Goal: Task Accomplishment & Management: Manage account settings

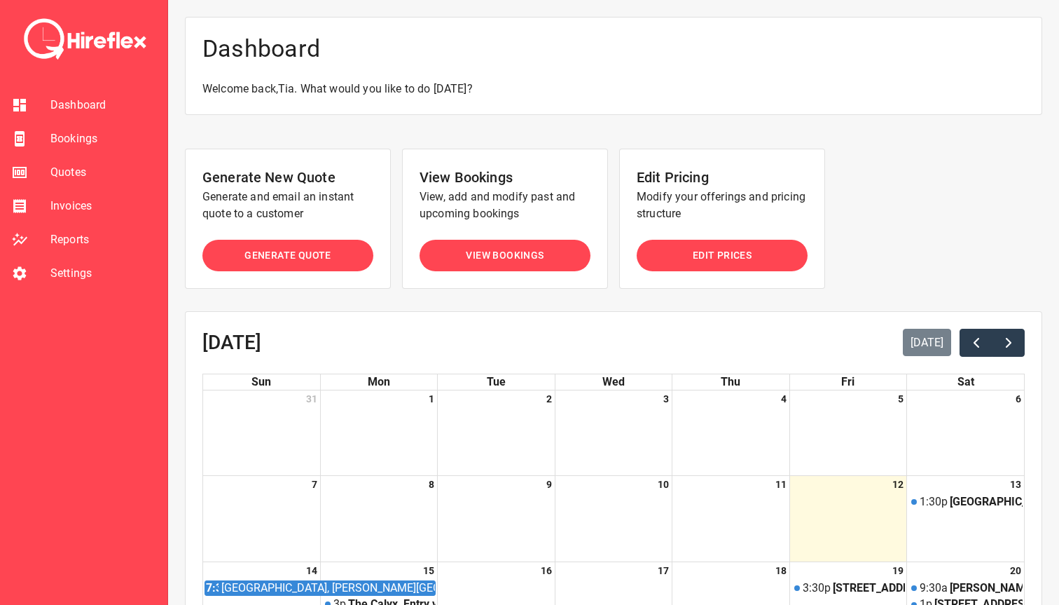
click at [65, 142] on span "Bookings" at bounding box center [103, 138] width 106 height 17
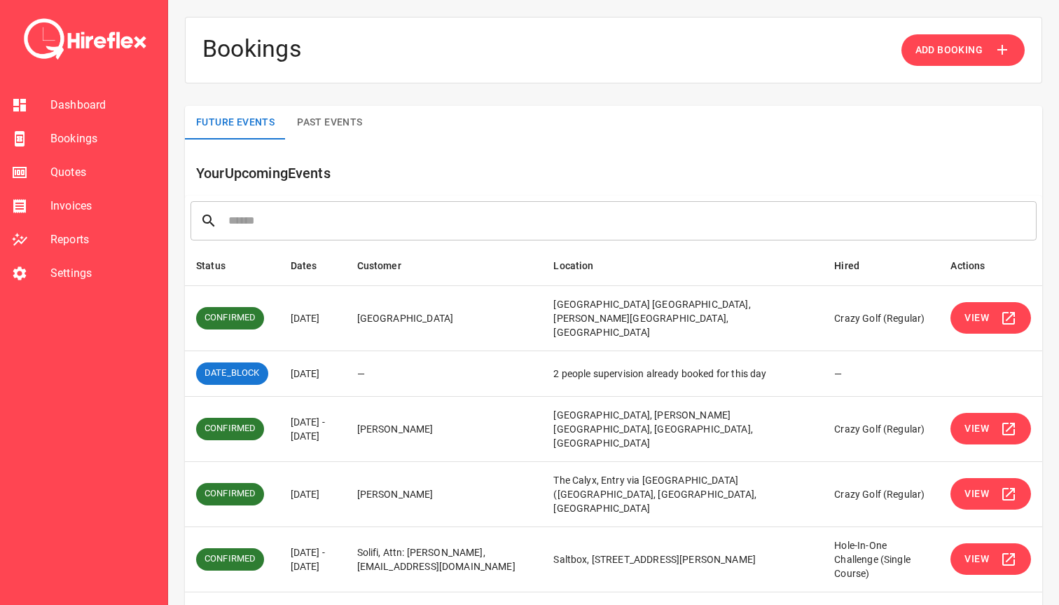
click at [69, 174] on span "Quotes" at bounding box center [103, 172] width 106 height 17
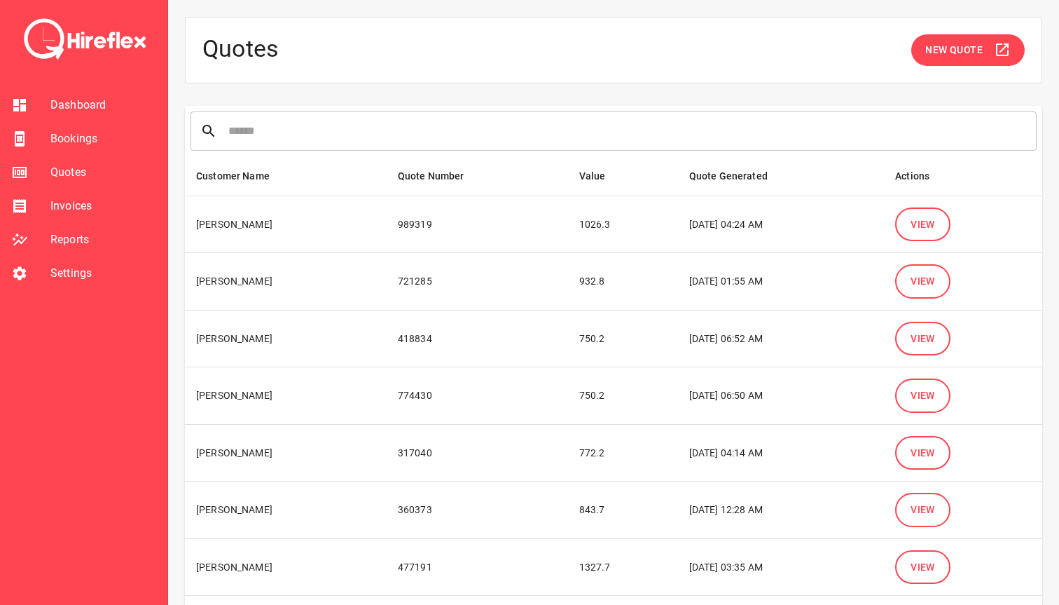
click at [926, 228] on span "View" at bounding box center [923, 225] width 25 height 18
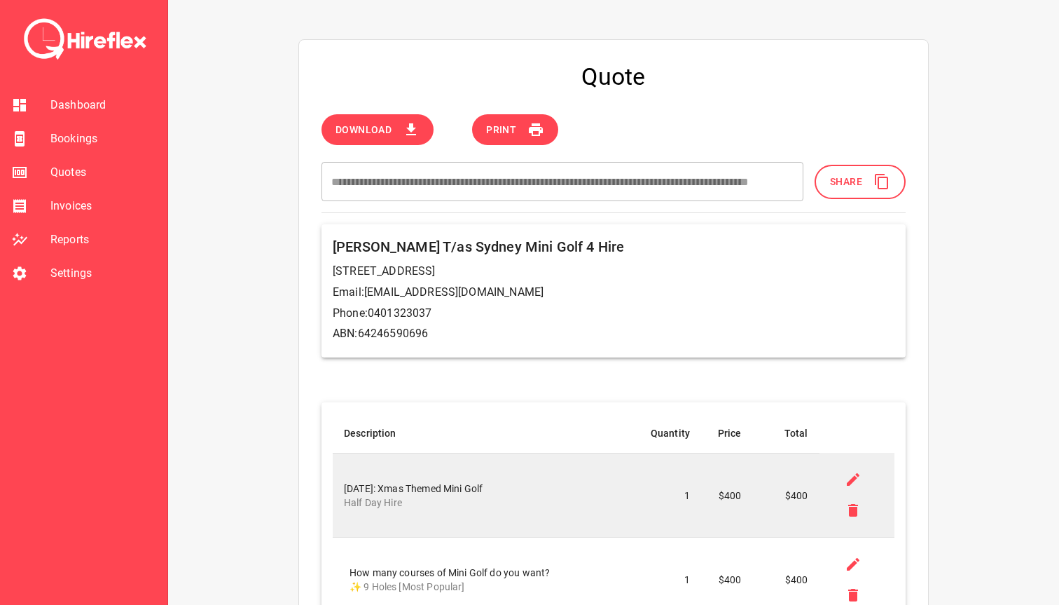
click at [842, 180] on span "Share" at bounding box center [846, 182] width 32 height 18
click at [836, 182] on span "Share" at bounding box center [846, 182] width 32 height 18
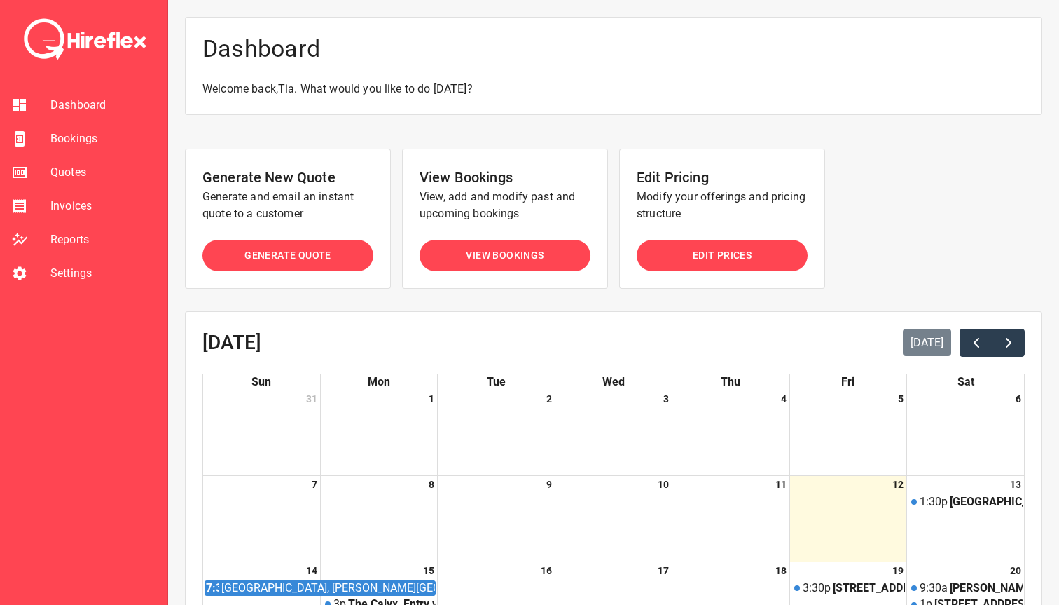
click at [91, 141] on span "Bookings" at bounding box center [103, 138] width 106 height 17
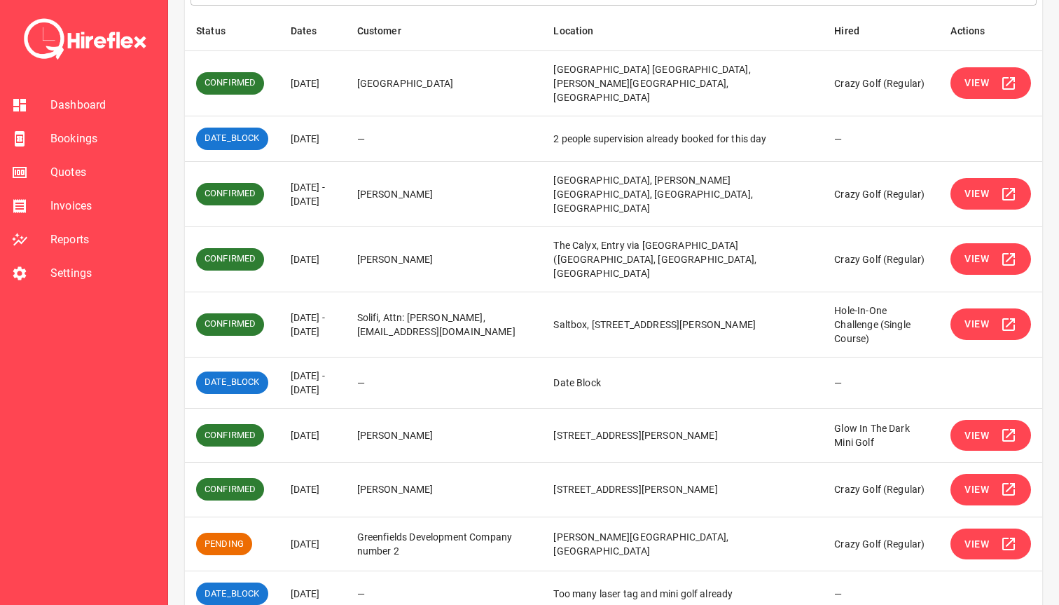
scroll to position [256, 0]
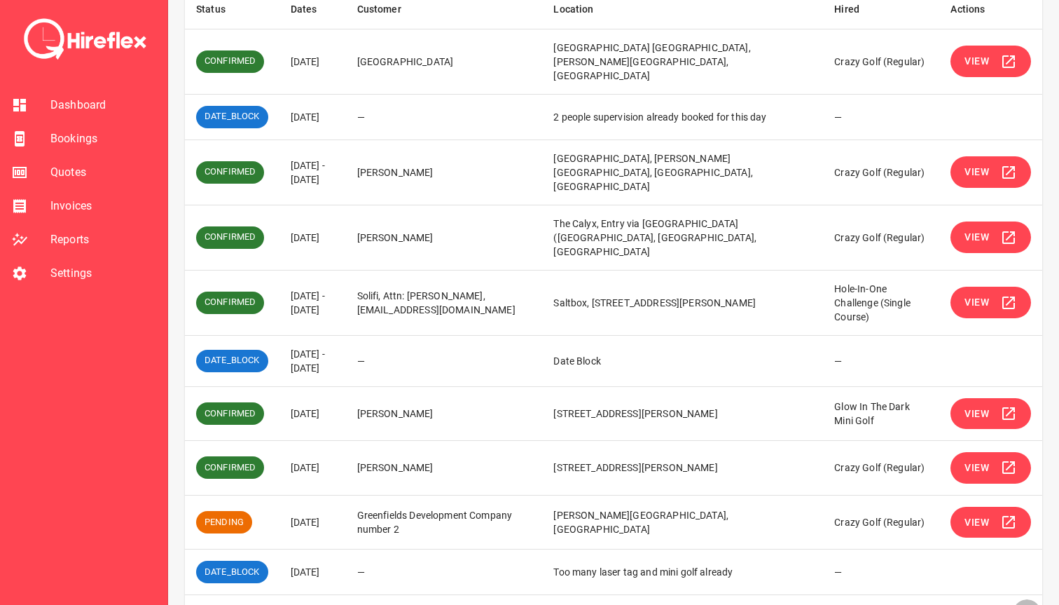
click at [1022, 604] on icon "Go to next page" at bounding box center [1027, 613] width 17 height 17
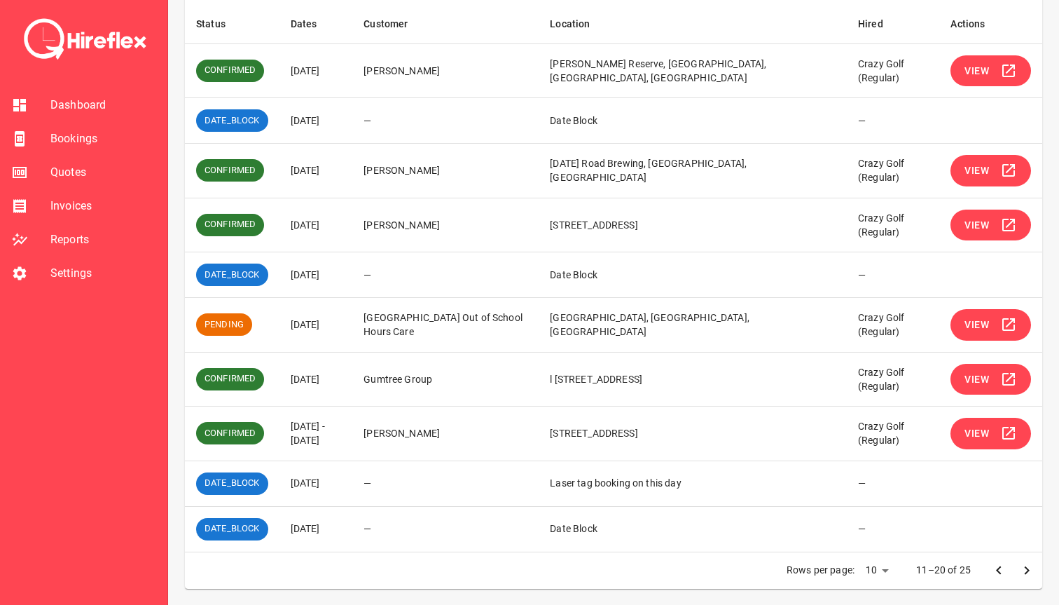
drag, startPoint x: 293, startPoint y: 372, endPoint x: 370, endPoint y: 376, distance: 77.2
click at [353, 376] on td "02 Oct 2025" at bounding box center [317, 379] width 74 height 55
click at [975, 428] on span "View" at bounding box center [977, 434] width 25 height 18
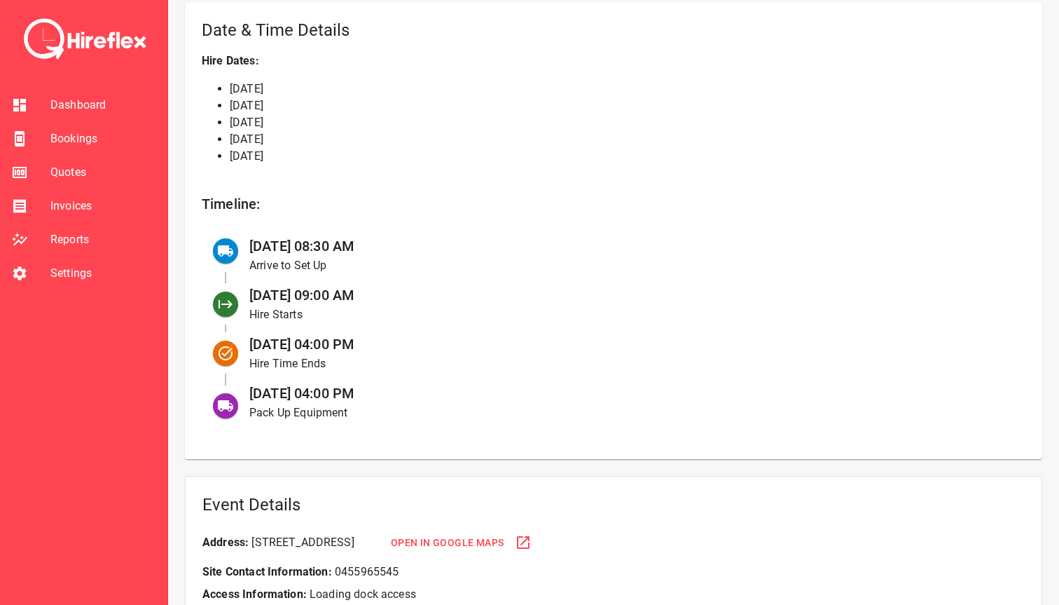
scroll to position [537, 0]
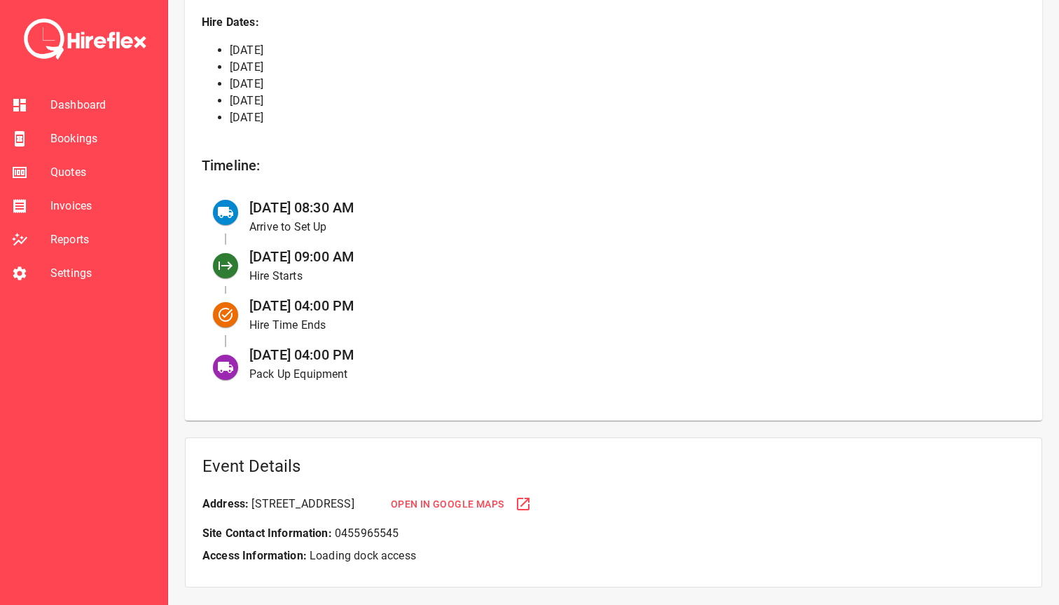
click at [73, 137] on span "Bookings" at bounding box center [103, 138] width 106 height 17
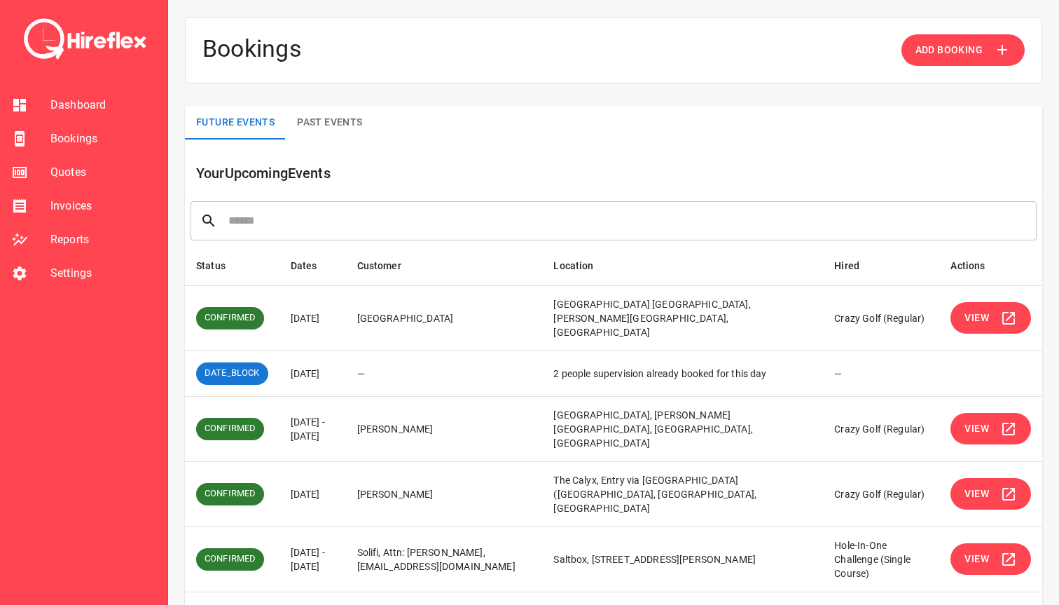
click at [74, 165] on span "Quotes" at bounding box center [103, 172] width 106 height 17
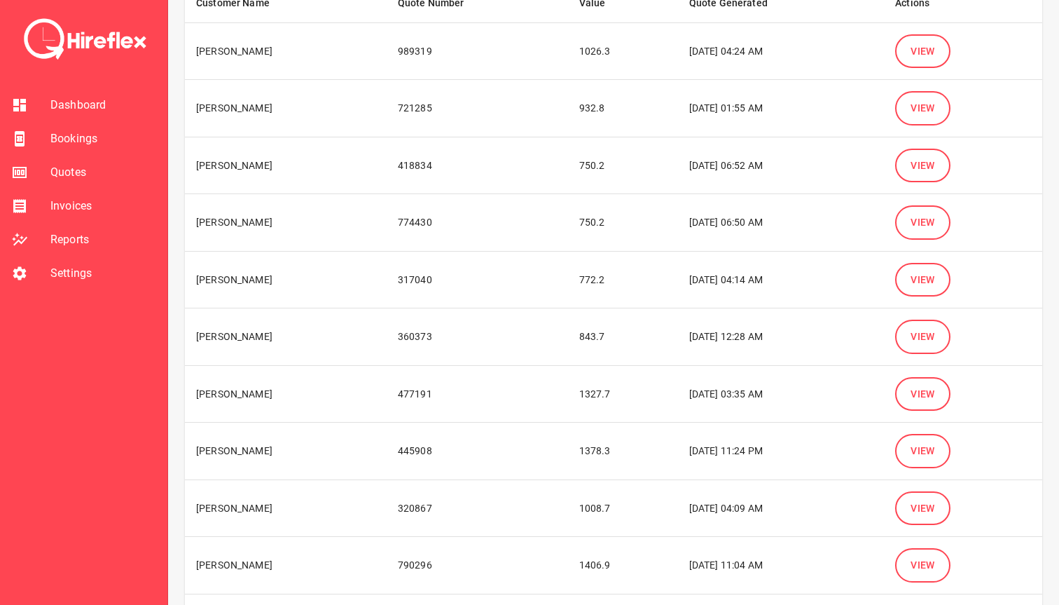
scroll to position [189, 0]
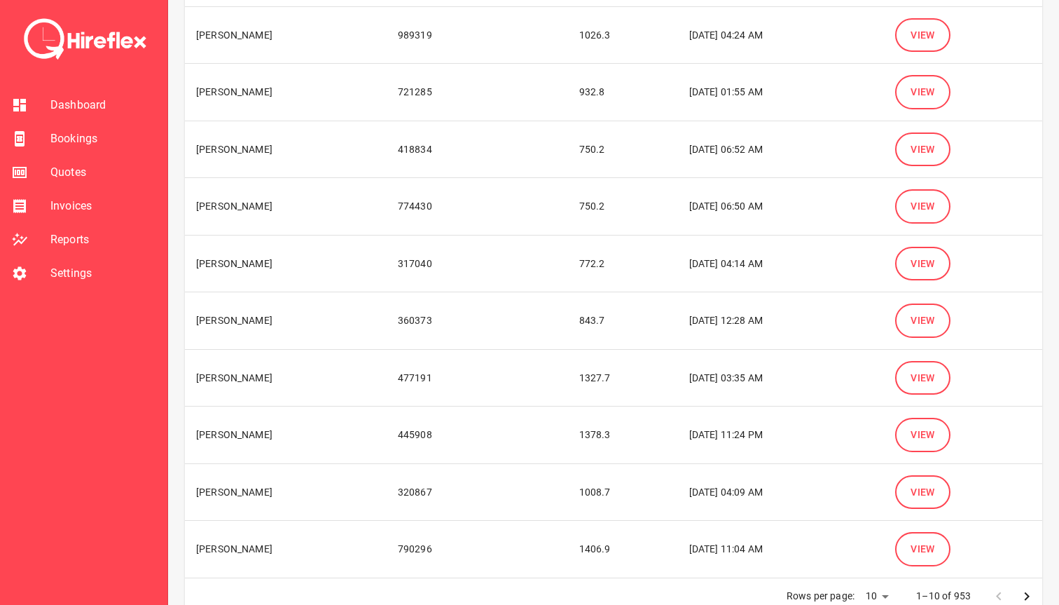
click at [926, 378] on span "View" at bounding box center [923, 378] width 25 height 18
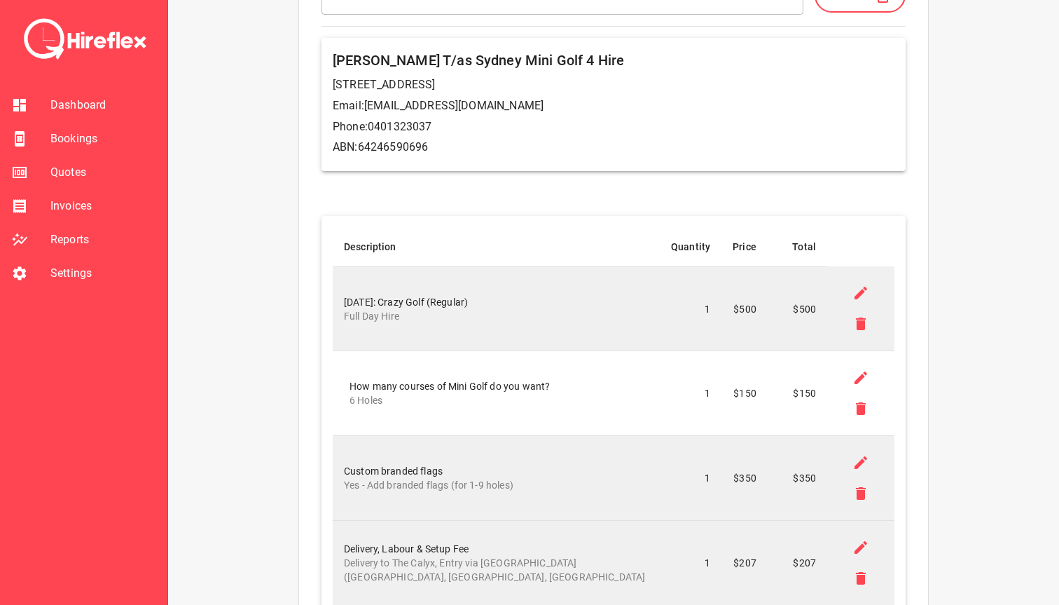
scroll to position [181, 0]
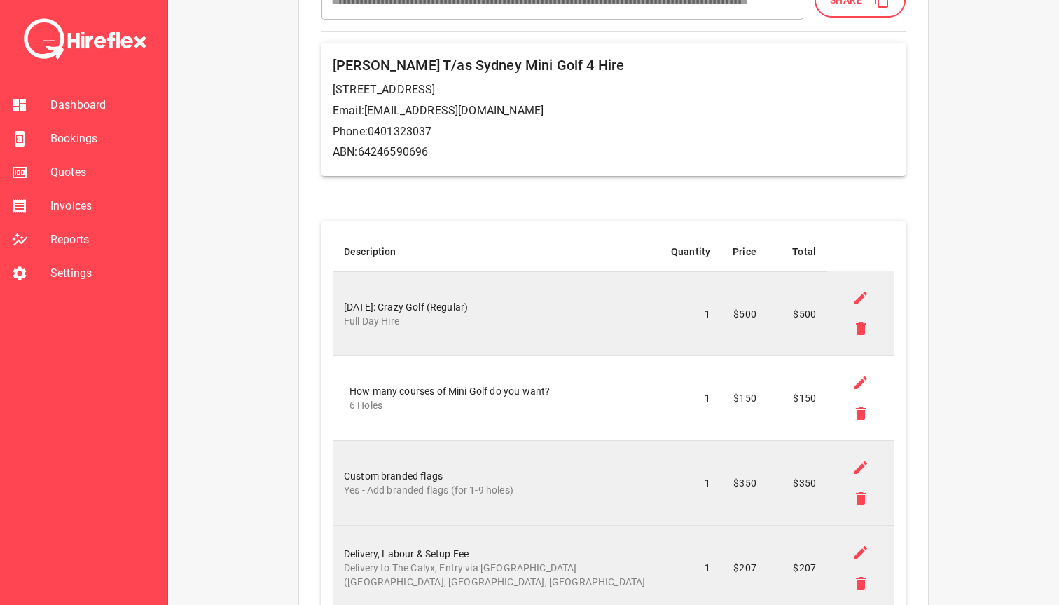
drag, startPoint x: 362, startPoint y: 306, endPoint x: 493, endPoint y: 303, distance: 131.1
click at [493, 303] on div "03 Oct 2025: Crazy Golf (Regular) Full Day Hire" at bounding box center [496, 314] width 305 height 28
drag, startPoint x: 345, startPoint y: 305, endPoint x: 486, endPoint y: 306, distance: 140.2
click at [486, 306] on div "03 Oct 2025: Crazy Golf (Regular) Full Day Hire" at bounding box center [496, 314] width 305 height 28
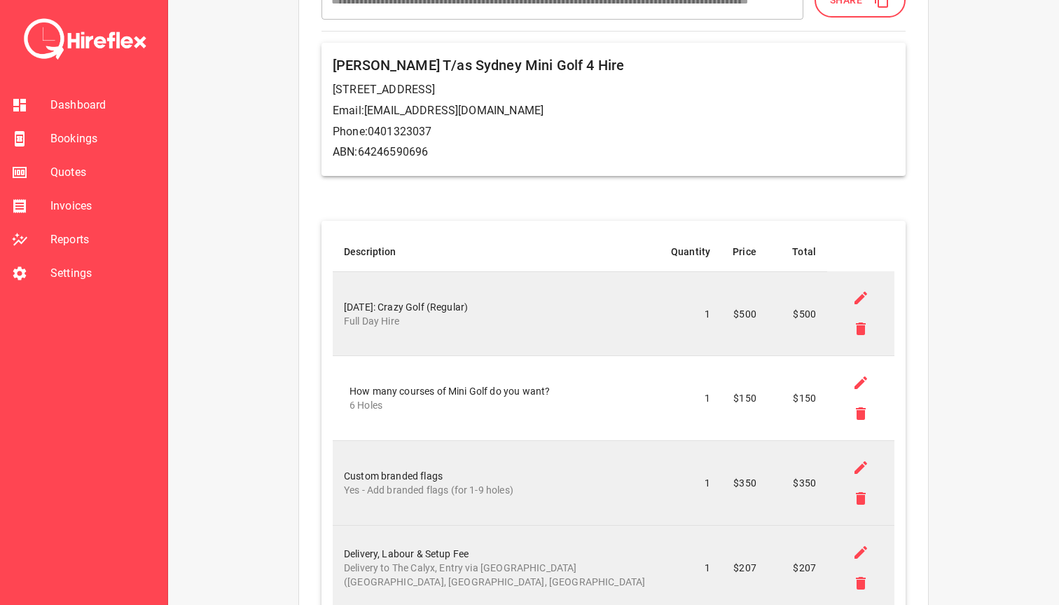
click at [486, 306] on div "03 Oct 2025: Crazy Golf (Regular) Full Day Hire" at bounding box center [496, 314] width 305 height 28
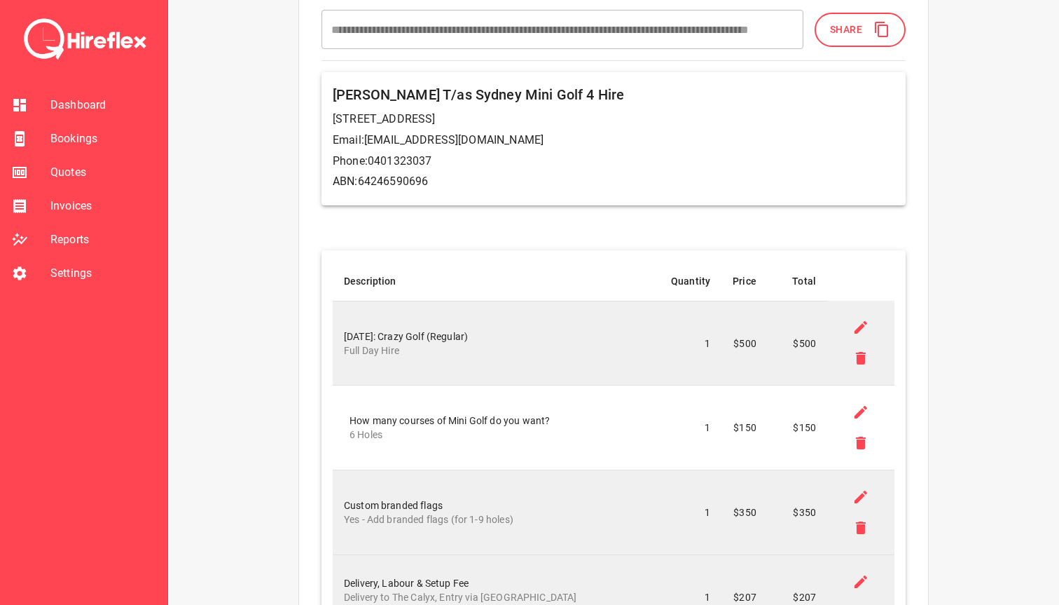
scroll to position [0, 0]
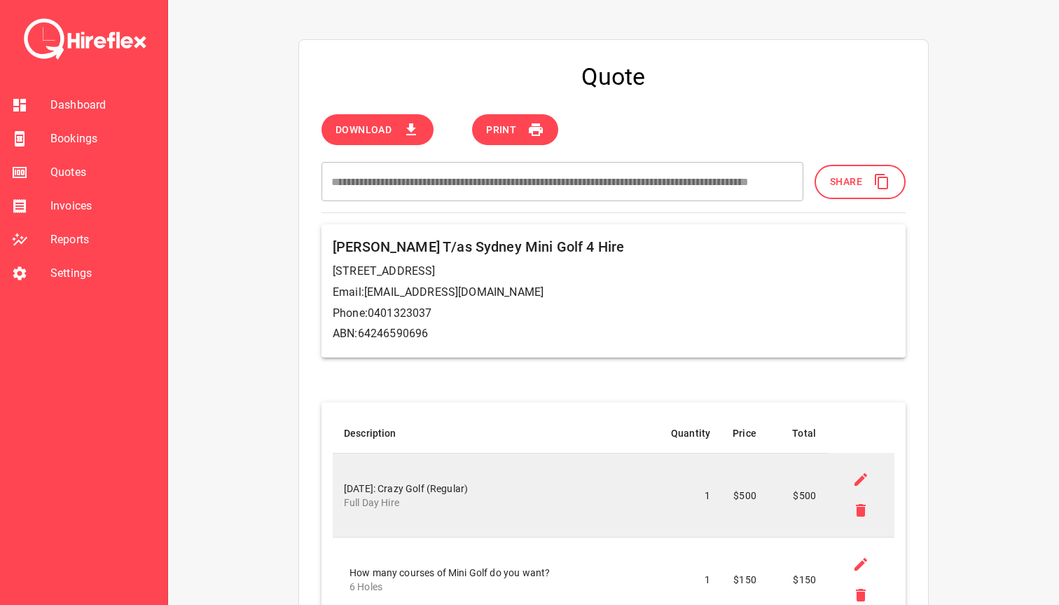
click at [851, 178] on span "Share" at bounding box center [846, 182] width 32 height 18
click at [859, 183] on span "Share" at bounding box center [846, 182] width 32 height 18
